Goal: Task Accomplishment & Management: Manage account settings

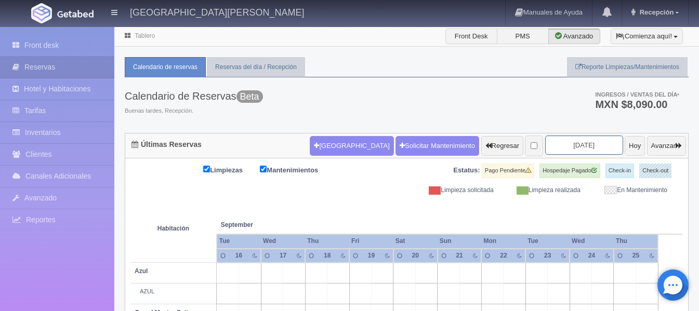
click at [580, 149] on input "2025-09-18" at bounding box center [584, 145] width 78 height 19
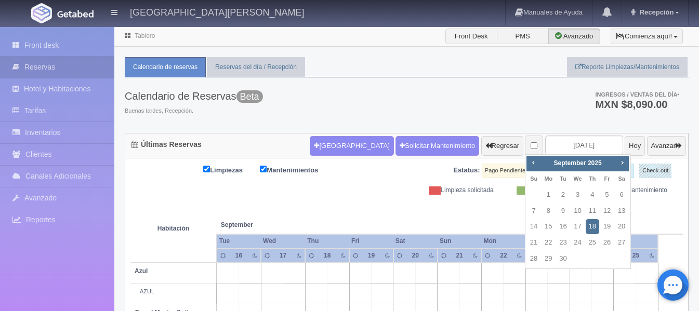
click at [530, 156] on div "Prev Next September 2025" at bounding box center [578, 164] width 102 height 16
click at [530, 159] on link "Prev" at bounding box center [533, 162] width 11 height 11
click at [610, 261] on link "29" at bounding box center [608, 259] width 14 height 15
type input "[DATE]"
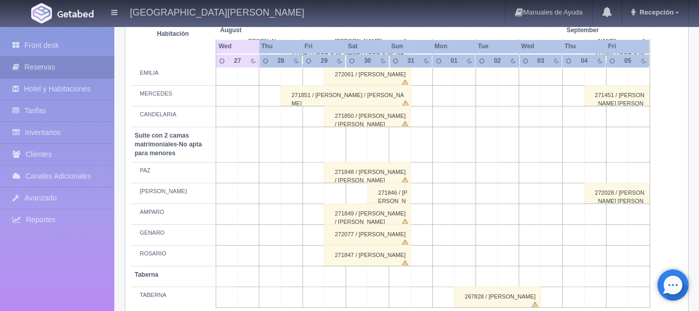
scroll to position [820, 0]
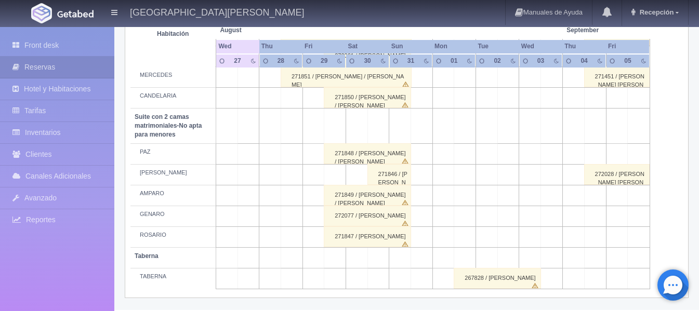
click at [373, 214] on div "272077 / [PERSON_NAME]" at bounding box center [367, 216] width 87 height 21
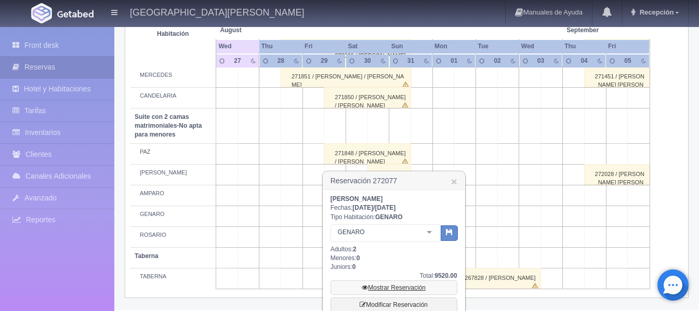
click at [398, 288] on link "Mostrar Reservación" at bounding box center [394, 288] width 127 height 15
click at [395, 302] on link "Modificar Reservación" at bounding box center [394, 305] width 127 height 15
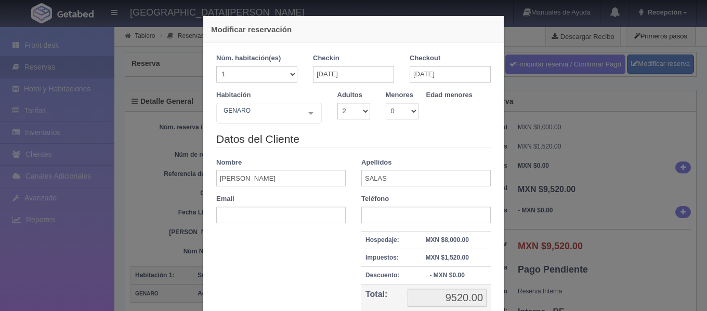
select select "2"
click at [254, 180] on input "[PERSON_NAME]" at bounding box center [280, 178] width 129 height 17
type input "R"
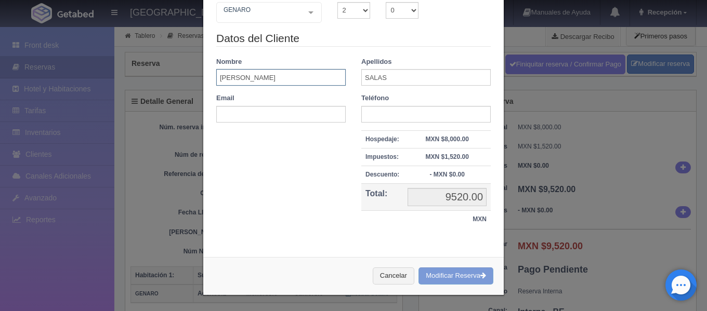
type input "[PERSON_NAME]"
click at [438, 277] on div "Cancelar Modificar Reserva" at bounding box center [353, 276] width 301 height 38
click at [449, 272] on div "Cancelar Modificar Reserva" at bounding box center [353, 276] width 301 height 38
click at [481, 276] on div "Cancelar Modificar Reserva" at bounding box center [353, 276] width 301 height 38
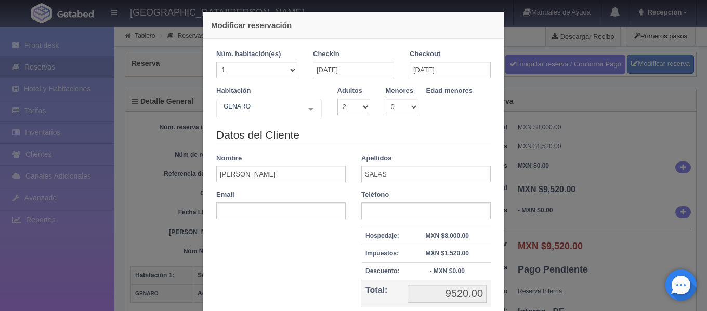
scroll to position [0, 0]
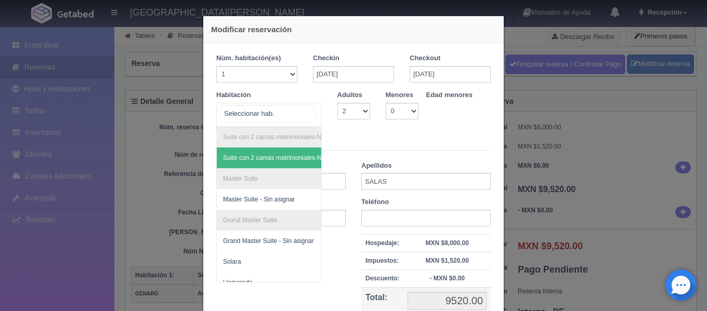
click at [261, 160] on span "Suite con 2 camas matrimoniales-No apta para menores - Sin asignar" at bounding box center [319, 157] width 193 height 7
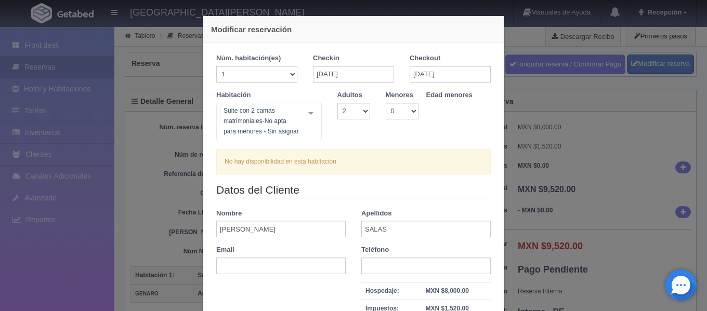
click at [305, 118] on div "Suite con 2 camas matrimoniales-No apta para menores - Sin asignar Suite con 2 …" at bounding box center [269, 122] width 106 height 38
click at [370, 141] on div "Núm. habitación(es) 1 2 3 4 5 6 7 8 9 10 11 12 13 14 15 16 17 18 19 20 Checkin …" at bounding box center [353, 114] width 275 height 121
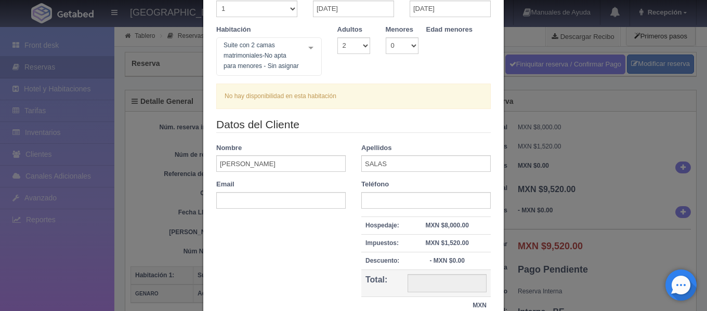
scroll to position [152, 0]
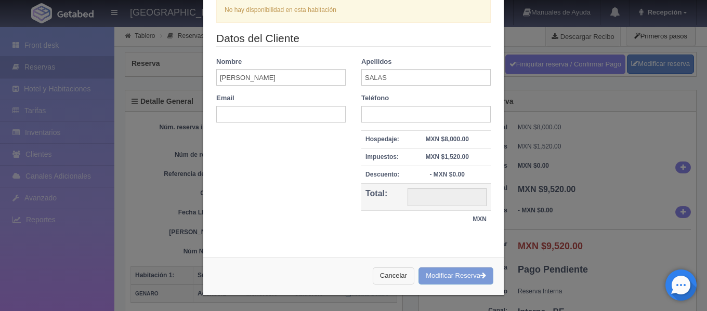
click at [380, 270] on button "Cancelar" at bounding box center [394, 276] width 42 height 17
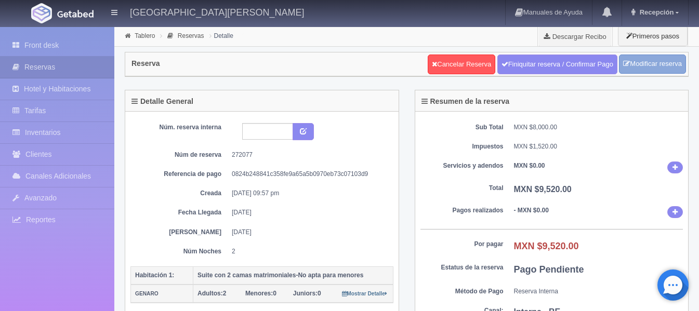
click at [652, 64] on link "Modificar reserva" at bounding box center [652, 64] width 67 height 19
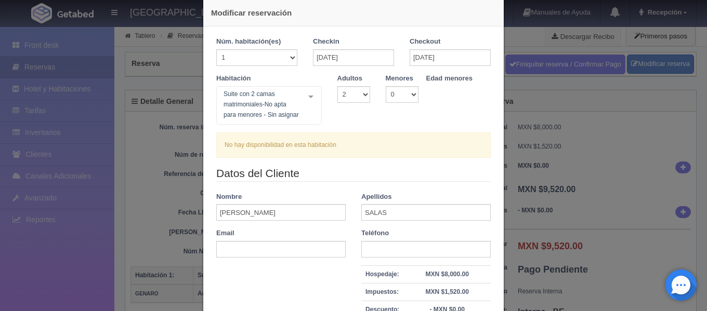
scroll to position [0, 0]
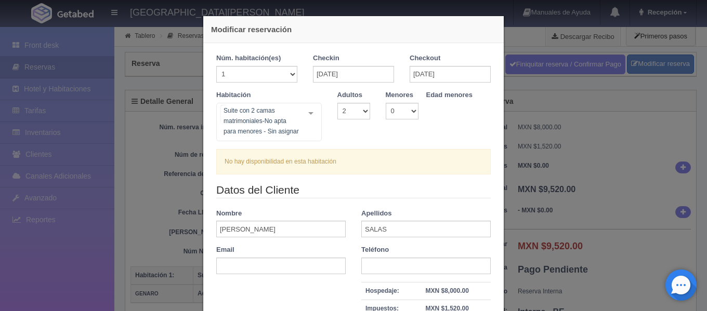
click at [307, 112] on div "Suite con 2 camas matrimoniales-No apta para menores - Sin asignar Suite con 2 …" at bounding box center [269, 122] width 106 height 38
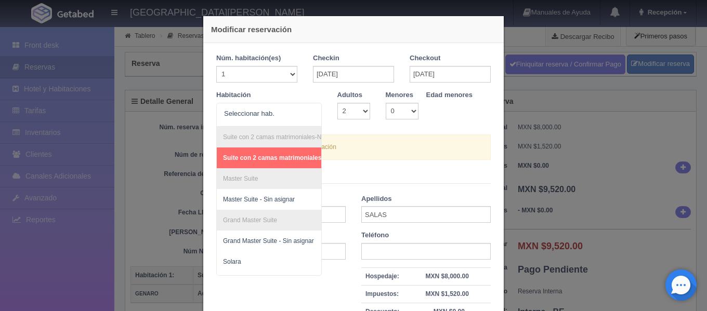
click at [375, 131] on div "Habitación Suite con 2 camas matrimoniales-No apta para menores Suite con 2 cam…" at bounding box center [354, 112] width 290 height 44
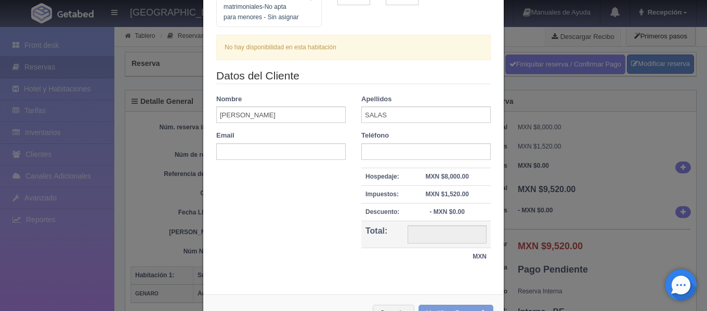
scroll to position [152, 0]
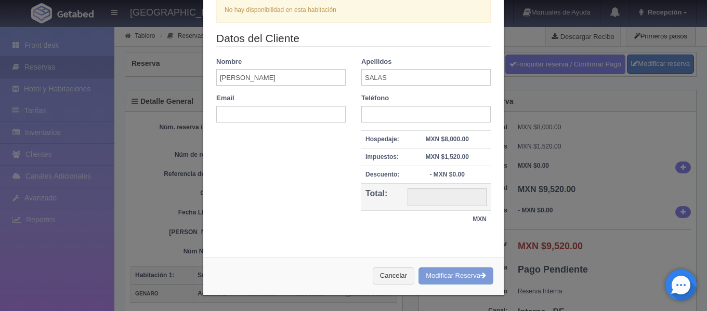
click at [436, 282] on div "Cancelar Modificar Reserva" at bounding box center [353, 276] width 301 height 38
click at [471, 272] on div "Cancelar Modificar Reserva" at bounding box center [353, 276] width 301 height 38
click at [389, 274] on button "Cancelar" at bounding box center [394, 276] width 42 height 17
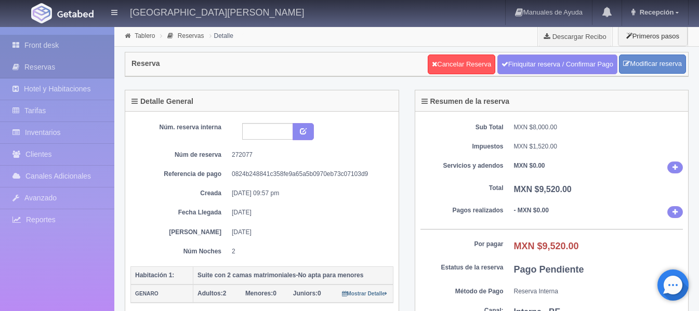
click at [42, 45] on link "Front desk" at bounding box center [57, 45] width 114 height 21
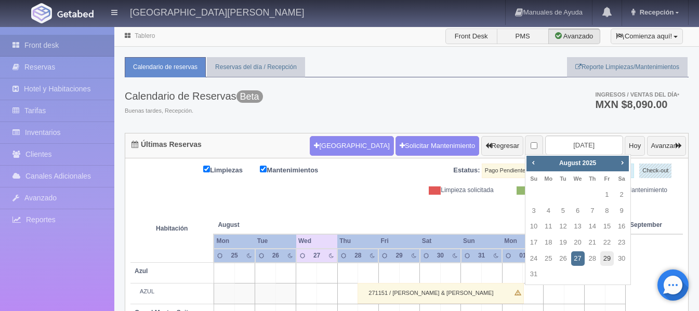
click at [606, 255] on link "29" at bounding box center [608, 259] width 14 height 15
type input "[DATE]"
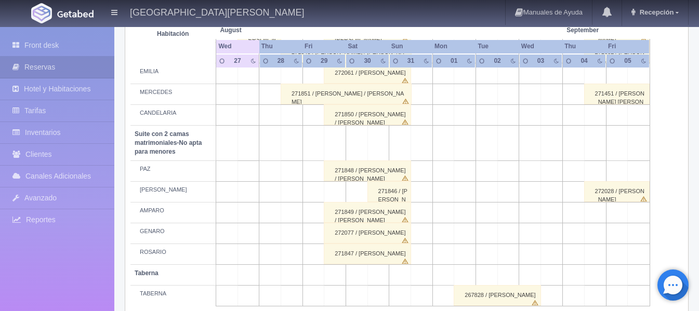
scroll to position [820, 0]
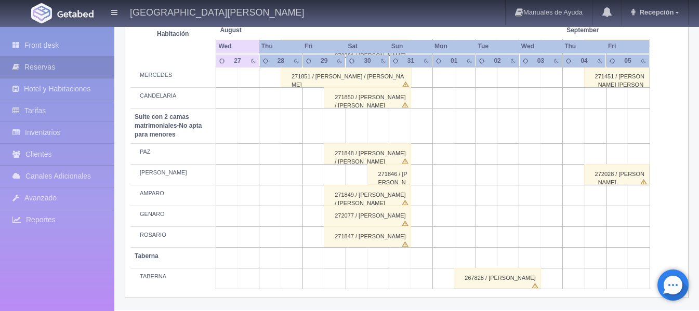
click at [346, 215] on div "272077 / RODOLFO SALAS" at bounding box center [367, 216] width 87 height 21
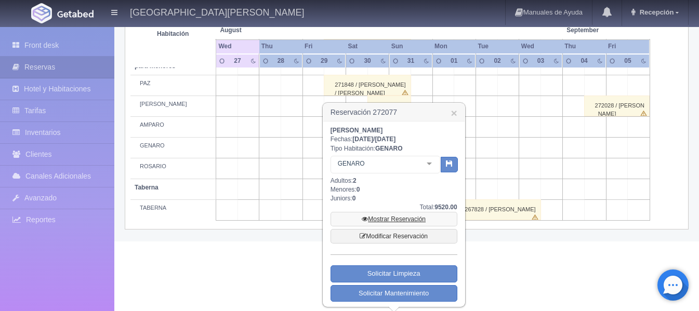
scroll to position [890, 0]
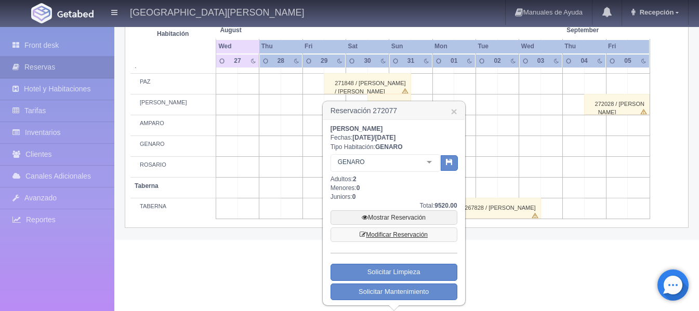
click at [388, 233] on link "Modificar Reservación" at bounding box center [394, 235] width 127 height 15
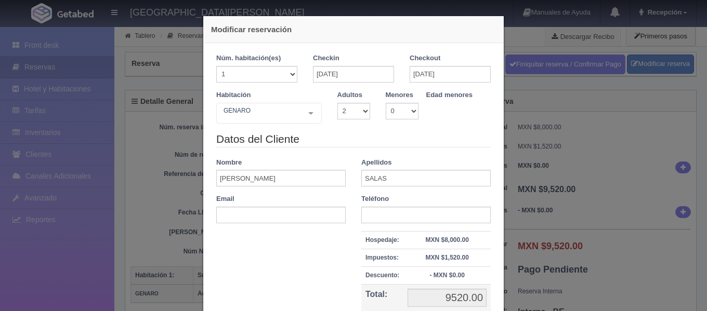
select select "2"
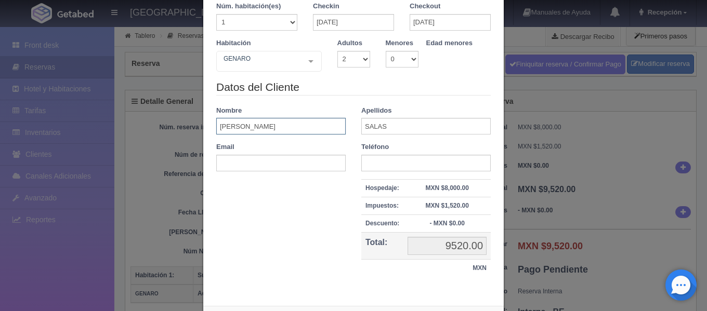
click at [274, 129] on input "[PERSON_NAME]" at bounding box center [280, 126] width 129 height 17
type input "R"
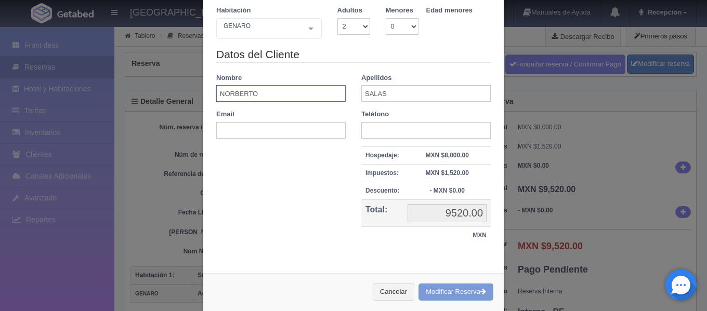
scroll to position [101, 0]
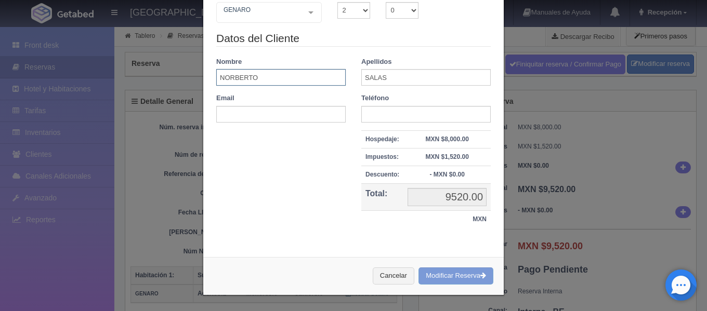
type input "NORBERTO"
click at [278, 214] on div "Datos del Cliente Nombre [PERSON_NAME] SALAS Email Teléfono Hospedaje: MXN $8,0…" at bounding box center [354, 135] width 290 height 209
click at [455, 279] on div "Cancelar Modificar Reserva" at bounding box center [353, 276] width 301 height 38
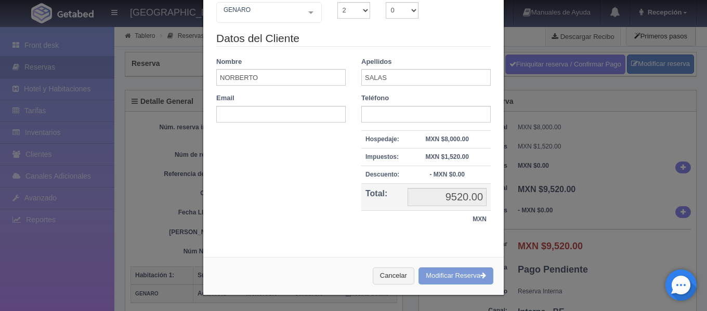
click at [455, 279] on div "Cancelar Modificar Reserva" at bounding box center [353, 276] width 301 height 38
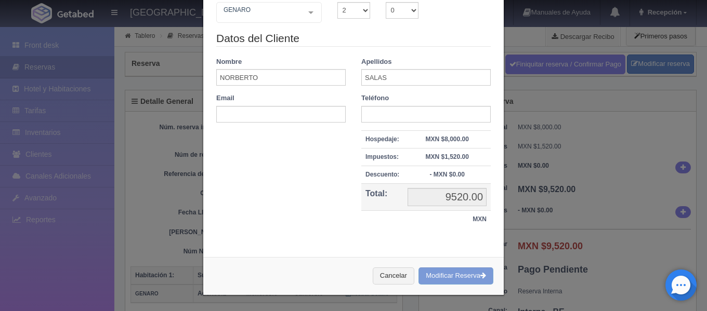
click at [455, 279] on div "Cancelar Modificar Reserva" at bounding box center [353, 276] width 301 height 38
click at [455, 277] on div "Cancelar Modificar Reserva" at bounding box center [353, 276] width 301 height 38
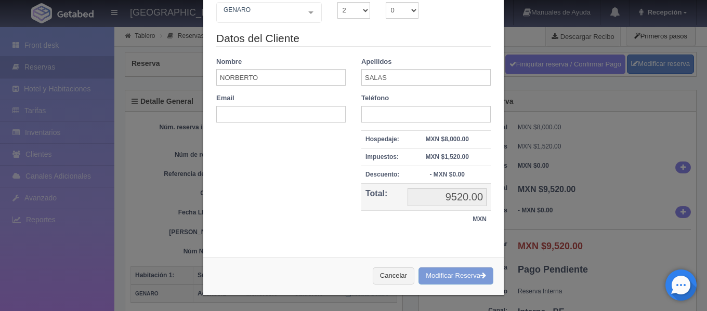
click at [455, 277] on div "Cancelar Modificar Reserva" at bounding box center [353, 276] width 301 height 38
click at [471, 275] on div "Cancelar Modificar Reserva" at bounding box center [353, 276] width 301 height 38
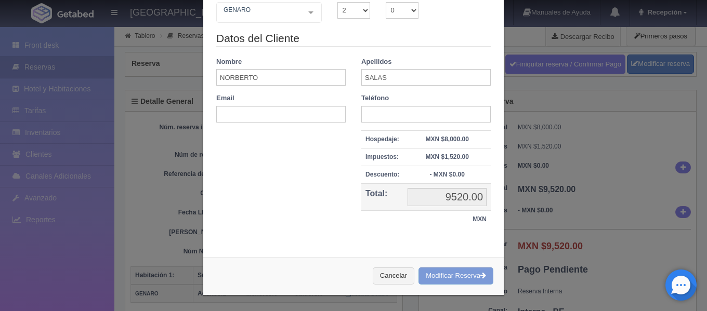
click at [455, 274] on div "Cancelar Modificar Reserva" at bounding box center [353, 276] width 301 height 38
click at [447, 278] on div "Cancelar Modificar Reserva" at bounding box center [353, 276] width 301 height 38
click at [387, 273] on button "Cancelar" at bounding box center [394, 276] width 42 height 17
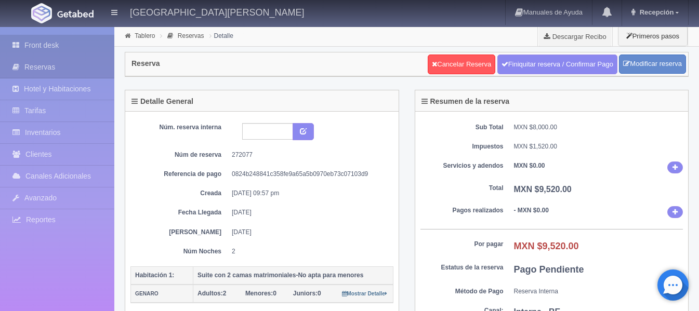
click at [29, 42] on link "Front desk" at bounding box center [57, 45] width 114 height 21
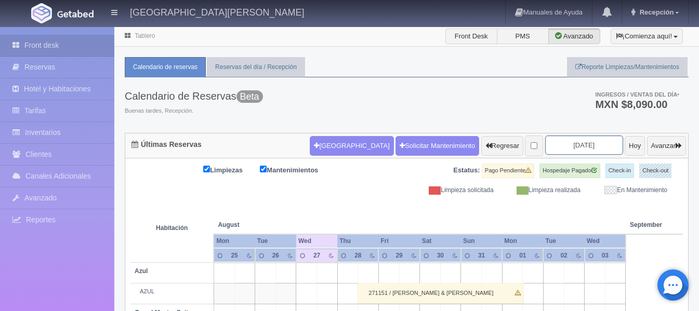
click at [556, 147] on input "2025-08-27" at bounding box center [584, 145] width 78 height 19
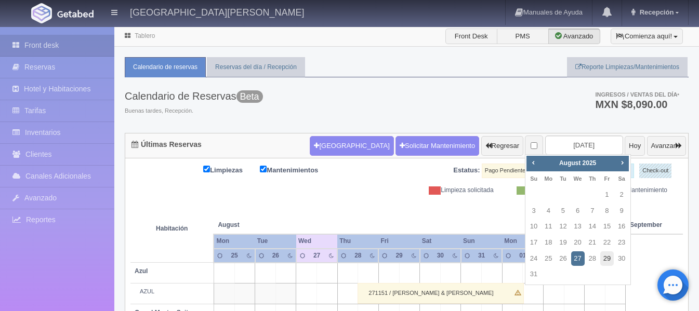
click at [606, 254] on link "29" at bounding box center [608, 259] width 14 height 15
type input "[DATE]"
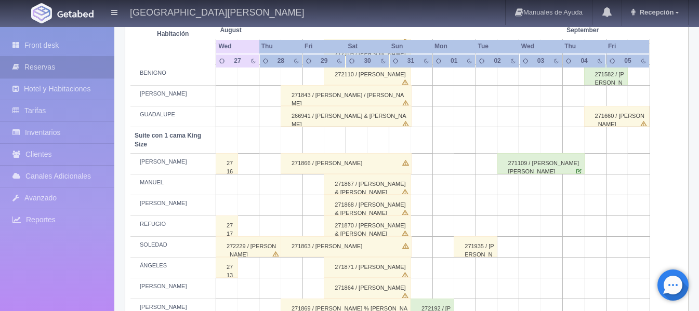
scroll to position [820, 0]
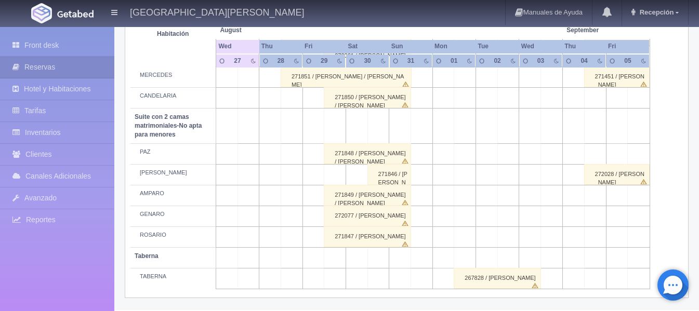
click at [372, 219] on div "272077 / [PERSON_NAME]" at bounding box center [367, 216] width 87 height 21
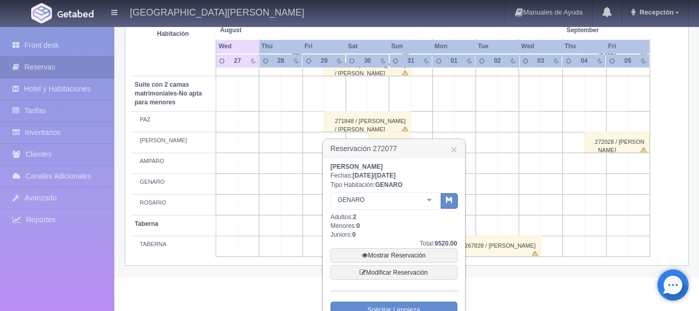
scroll to position [890, 0]
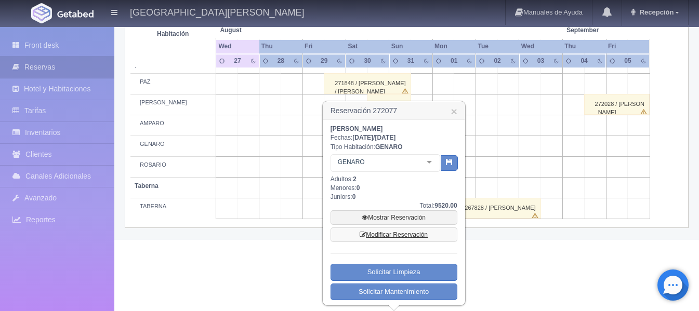
click at [406, 237] on link "Modificar Reservación" at bounding box center [394, 235] width 127 height 15
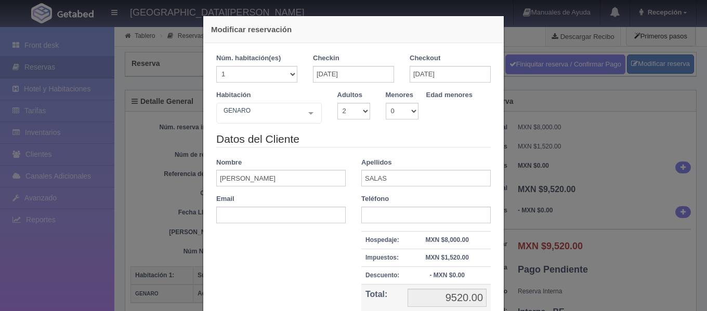
select select "2"
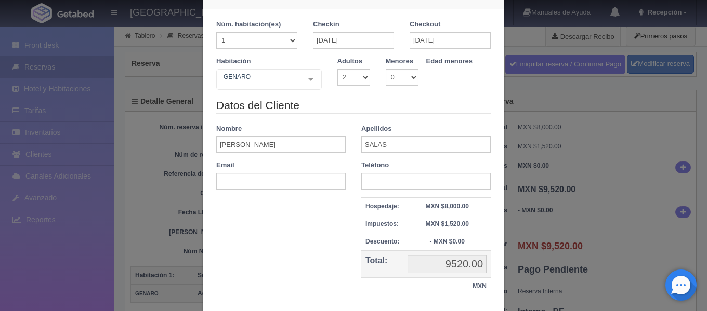
scroll to position [52, 0]
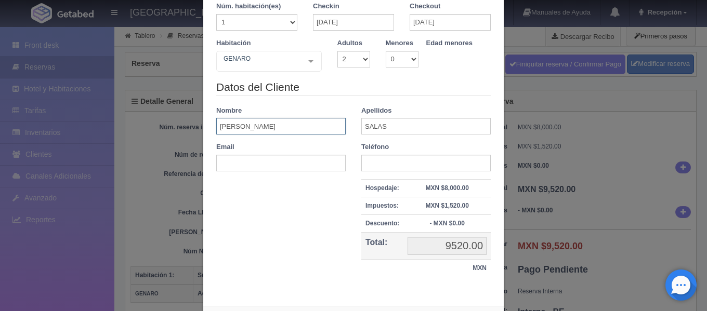
click at [258, 127] on input "[PERSON_NAME]" at bounding box center [280, 126] width 129 height 17
type input "R"
type input "NORBERTO"
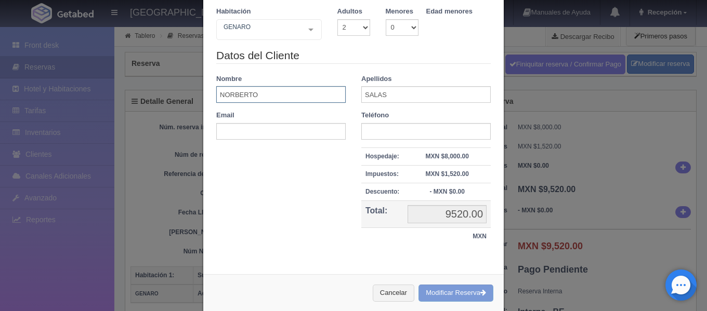
scroll to position [101, 0]
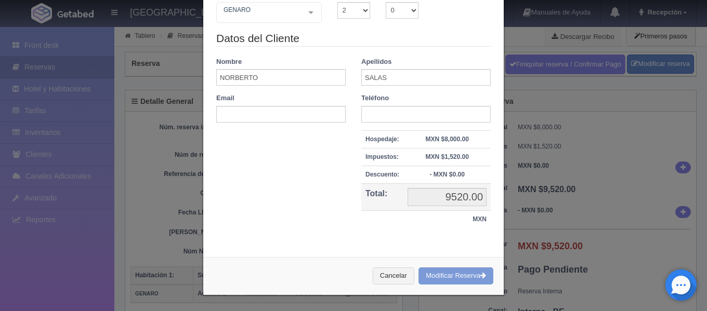
click at [432, 276] on div "Cancelar Modificar Reserva" at bounding box center [353, 276] width 301 height 38
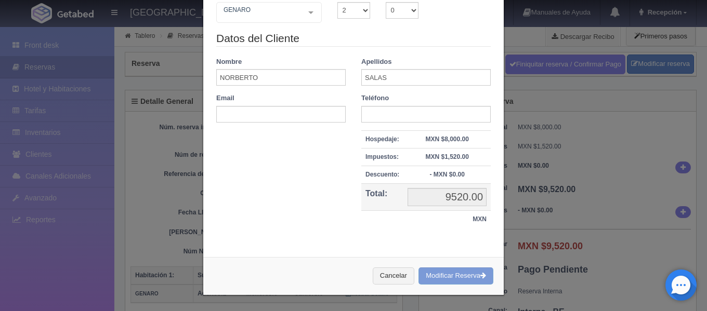
click at [432, 276] on div "Cancelar Modificar Reserva" at bounding box center [353, 276] width 301 height 38
click at [467, 278] on div "Cancelar Modificar Reserva" at bounding box center [353, 276] width 301 height 38
click at [468, 278] on div "Cancelar Modificar Reserva" at bounding box center [353, 276] width 301 height 38
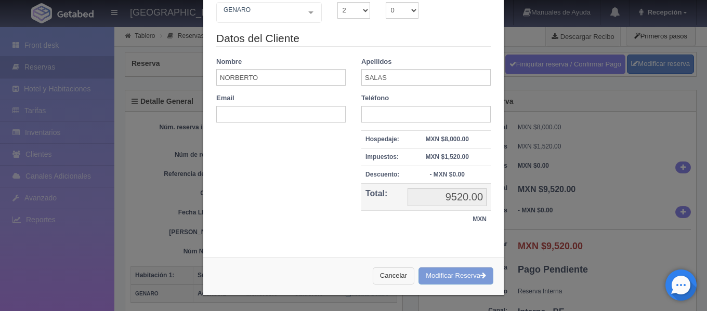
click at [383, 281] on button "Cancelar" at bounding box center [394, 276] width 42 height 17
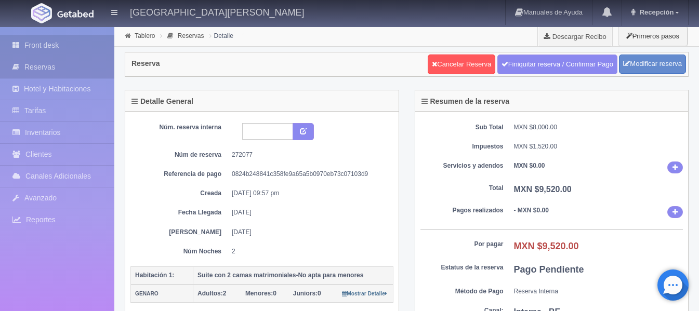
click at [42, 47] on link "Front desk" at bounding box center [57, 45] width 114 height 21
